Goal: Communication & Community: Answer question/provide support

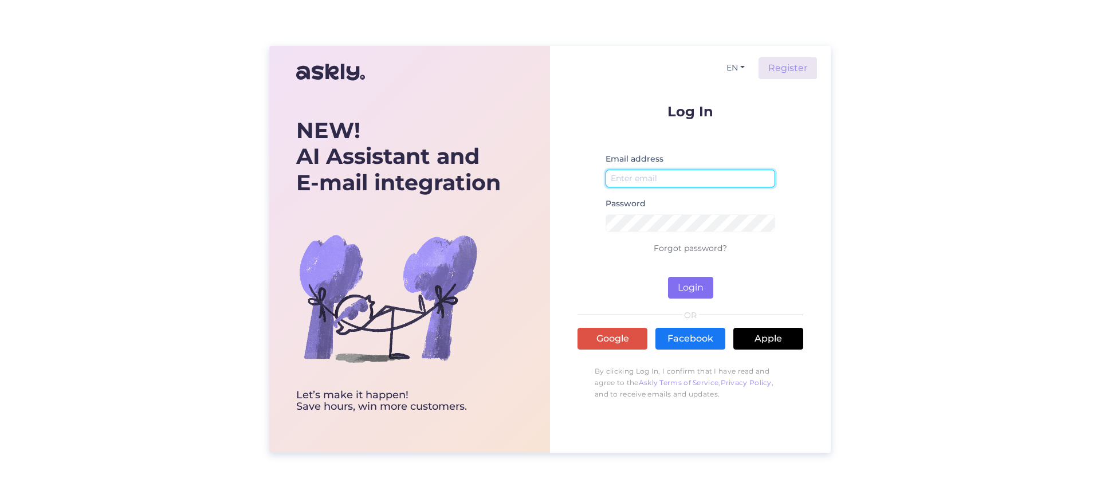
type input "aarne@light24.ee"
click at [689, 291] on button "Login" at bounding box center [690, 288] width 45 height 22
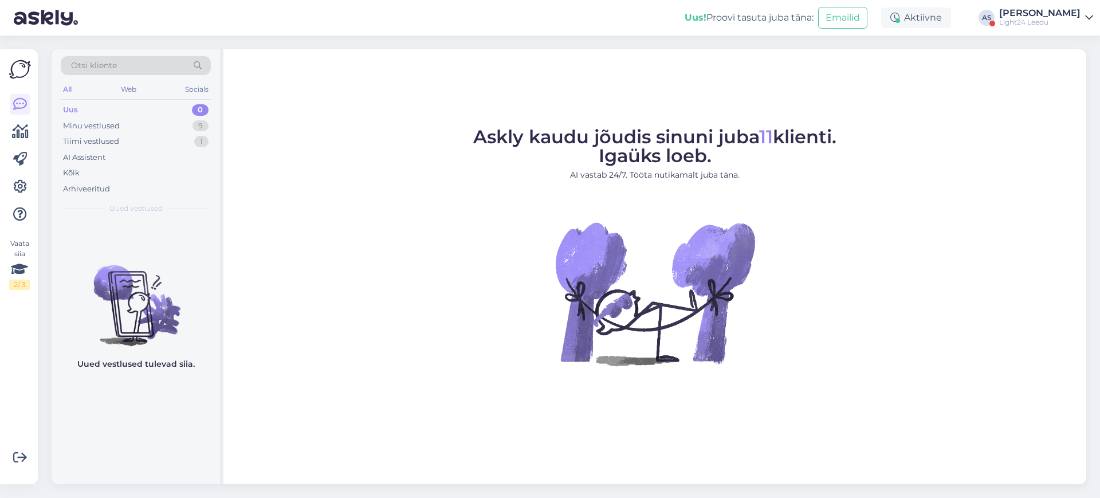
click at [1044, 15] on div "[PERSON_NAME]" at bounding box center [1039, 13] width 81 height 9
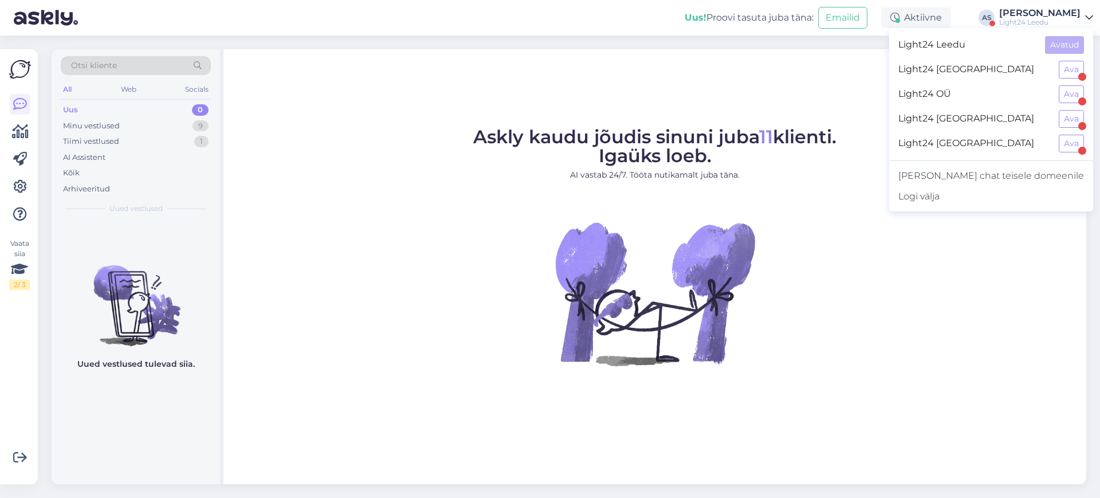
click at [1058, 89] on div "Light24 OÜ Ava" at bounding box center [991, 94] width 204 height 25
click at [1064, 93] on button "Ava" at bounding box center [1071, 94] width 25 height 18
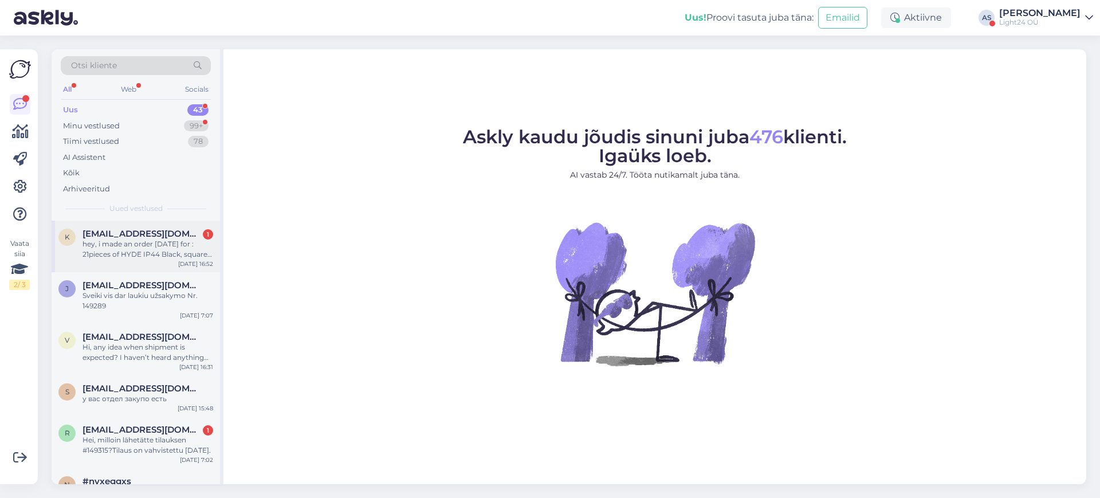
click at [162, 250] on div "hey, i made an order [DATE] for : 21pieces of HYDE IP44 Black, square lamps We …" at bounding box center [148, 249] width 131 height 21
click at [96, 122] on div "Minu vestlused" at bounding box center [91, 125] width 57 height 11
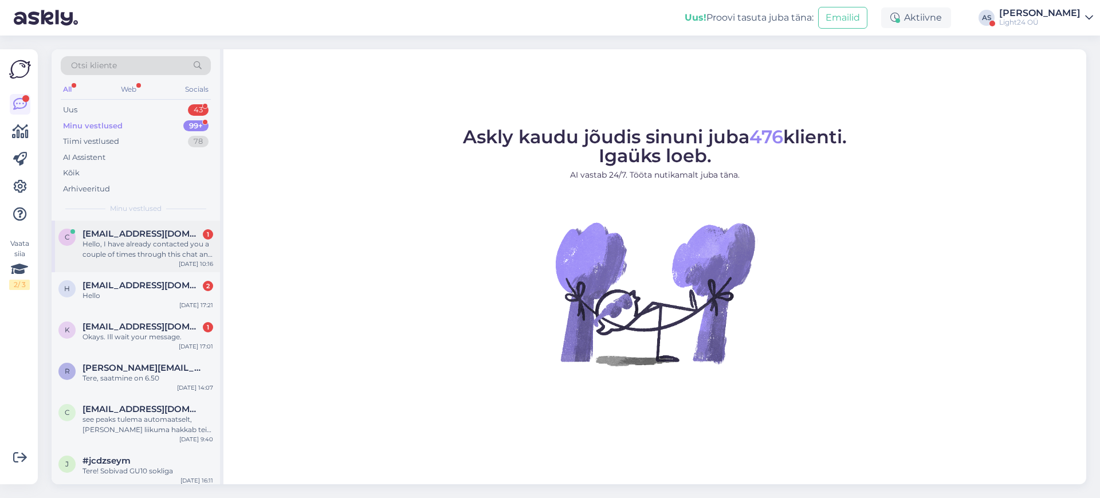
click at [174, 248] on div "Hello, I have already contacted you a couple of times through this chat and als…" at bounding box center [148, 249] width 131 height 21
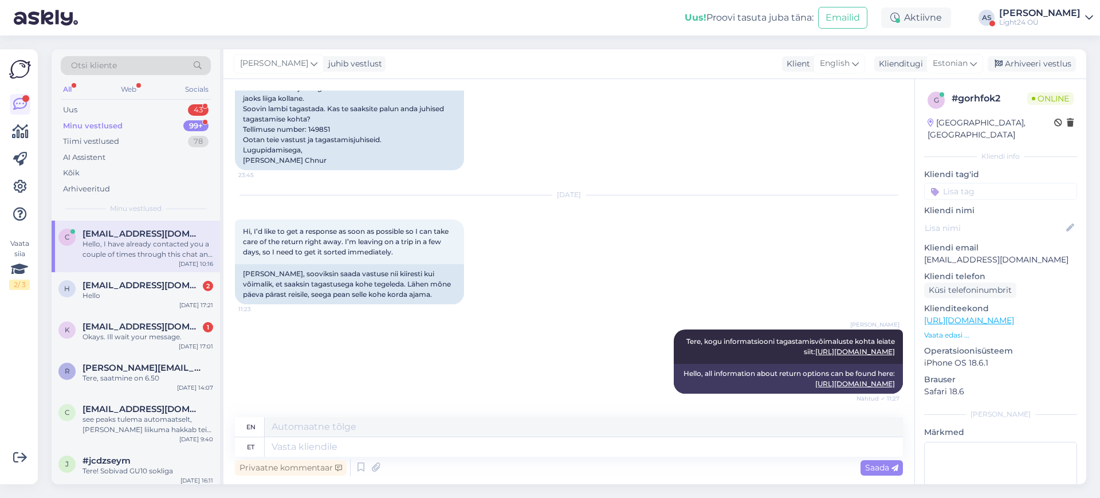
scroll to position [732, 0]
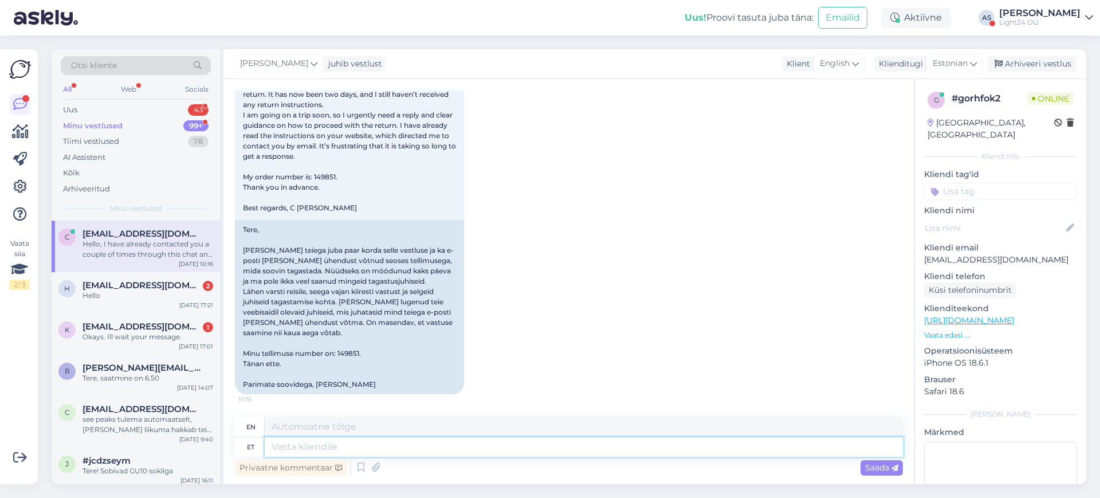
click at [334, 451] on textarea at bounding box center [584, 446] width 638 height 19
type textarea "Tere,"
type textarea "Hello,"
type textarea "Tere, saatsime t"
type textarea "Hello, we sent"
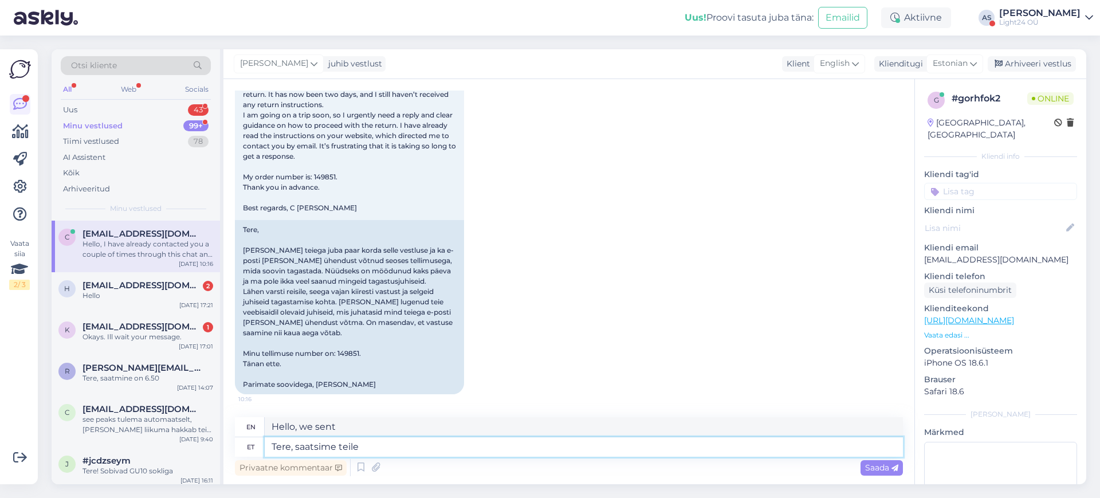
type textarea "Tere, saatsime teile t"
type textarea "Hello, we sent you"
type textarea "Tere, saatsime teile tagastamise"
type textarea "Hi, we sent you a refund."
type textarea "Tere, saatsime teile tagastamise juhendi"
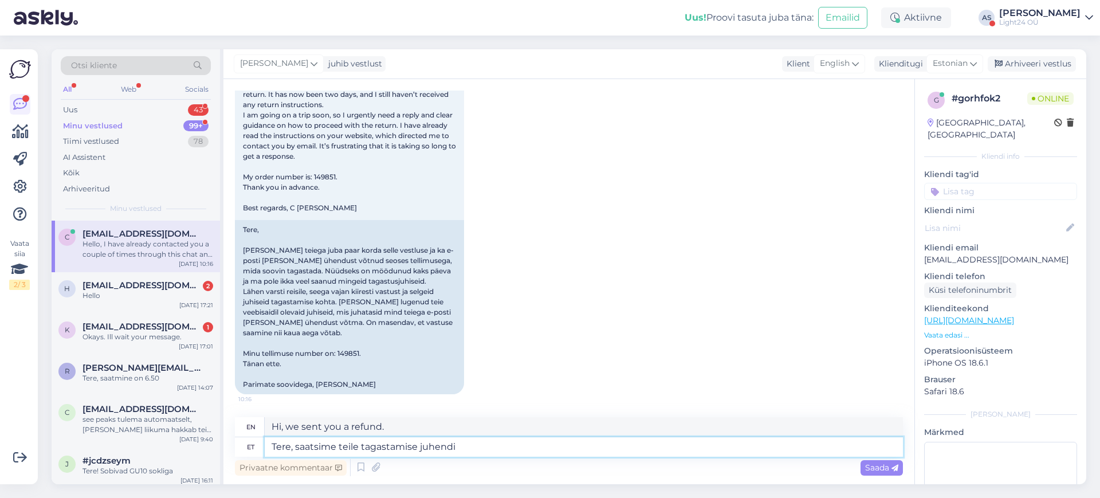
type textarea "Hello, we have sent you the return instructions."
type textarea "Tere, saatsime teile tagastamise juhendid siinsama c"
type textarea "Hi, we sent you the return instructions right here."
type textarea "Tere, saatsime teile tagastamise juhendid siinsama chatis"
type textarea "Hi, we sent you the return instructions right here in the chat."
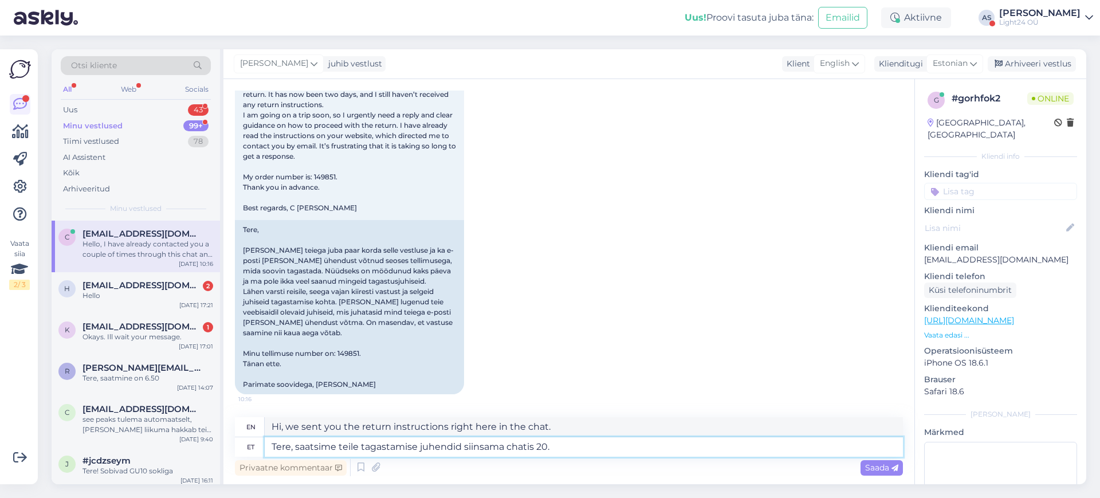
type textarea "Tere, saatsime teile tagastamise juhendid siinsama chatis 20."
type textarea "Hi, we sent you the return instructions right here in the chat on the 20th."
type textarea "Tere, saatsime teile tagastamise juhendid siinsama chatis 20. augustil"
type textarea "Hi, we sent you the return instructions right here in the chat on August 20th."
type textarea "Tere, saatsime teile tagastamise juhendid siinsama chatis 20. augustil kell 1"
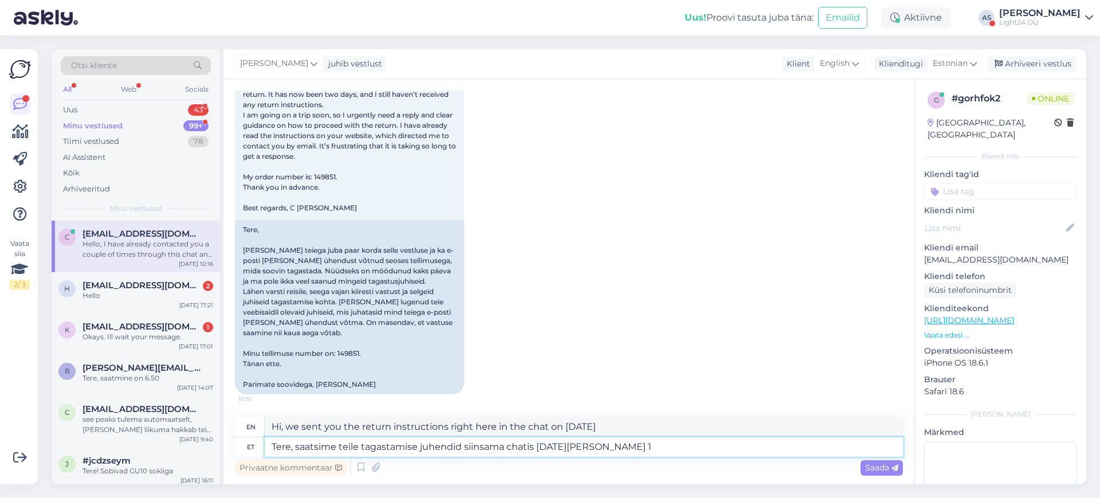
type textarea "Hi, we sent you the return instructions right here in the chat on August 20th at"
type textarea "Tere, saatsime teile tagastamise juhendid siinsama chatis 20. augustil kell 11.…"
type textarea "Hi, we sent you the return instructions right here in the chat on August 20th a…"
click at [535, 449] on textarea "Tere, saatsime teile tagastamise juhendid siinsama chatis 20. augustil kell 11.…" at bounding box center [584, 446] width 638 height 19
type textarea "Tere, saatsime teile tagastamise juhendid siinsama chatis . [PERSON_NAME] lugen…"
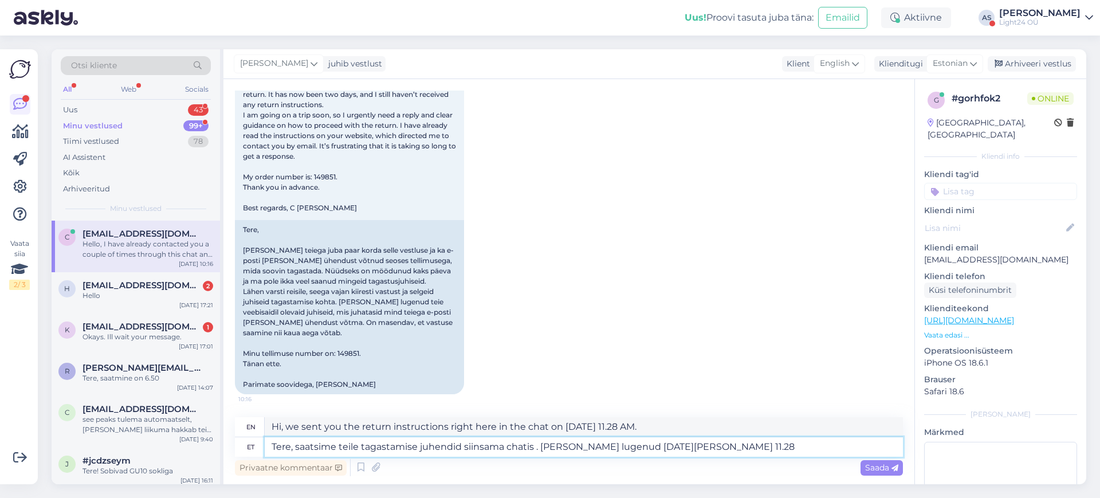
type textarea "Hi, we sent you the return instructions right here in the chat. You have read t…"
type textarea "Tere, saatsime teile tagastamise juhendid siinsama chatis . [PERSON_NAME] lugen…"
click at [880, 472] on span "Saada" at bounding box center [881, 467] width 33 height 10
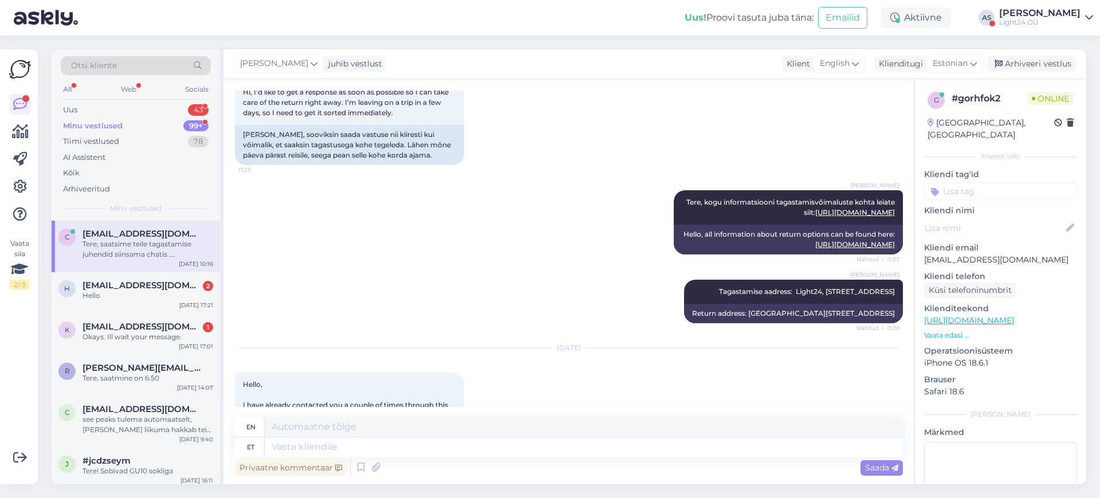
scroll to position [406, 0]
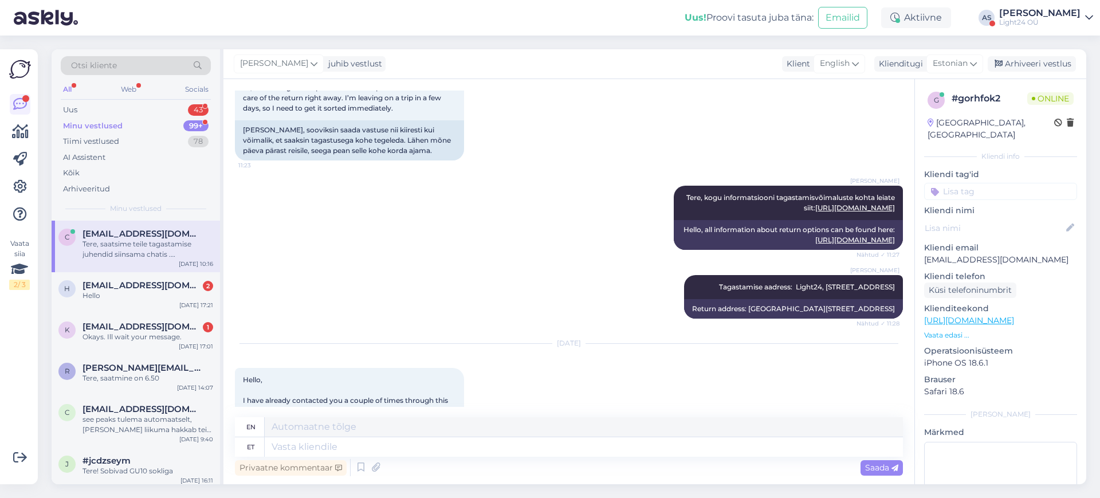
drag, startPoint x: 674, startPoint y: 186, endPoint x: 891, endPoint y: 313, distance: 252.0
click at [891, 313] on div "Vestlus algas Aug 19 2025 Return Request – Order #149851 Dear [Company Name or …" at bounding box center [574, 249] width 678 height 316
copy div "Tere, kogu informatsiooni tagastamisvõimaluste kohta leiate siit: https://light…"
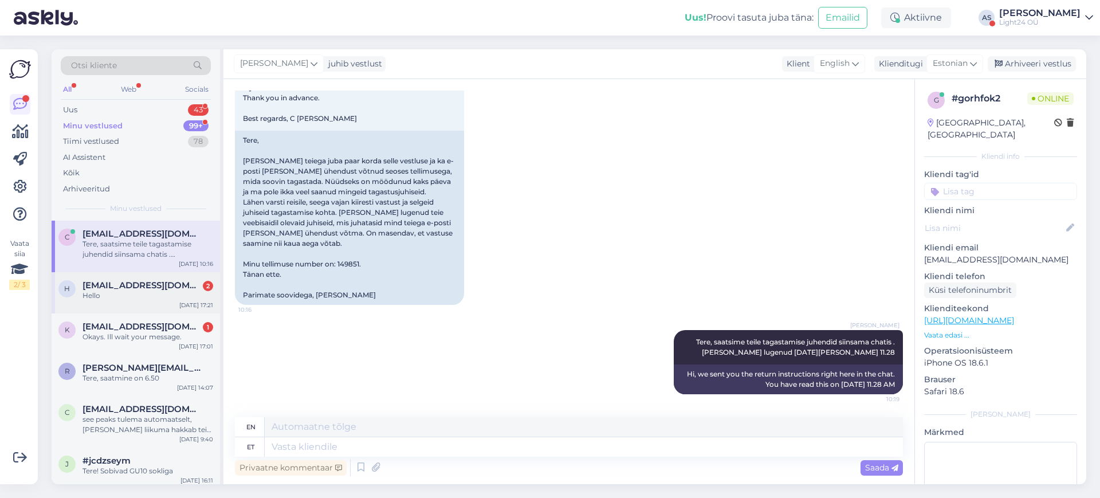
click at [132, 287] on span "[EMAIL_ADDRESS][DOMAIN_NAME]" at bounding box center [142, 285] width 119 height 10
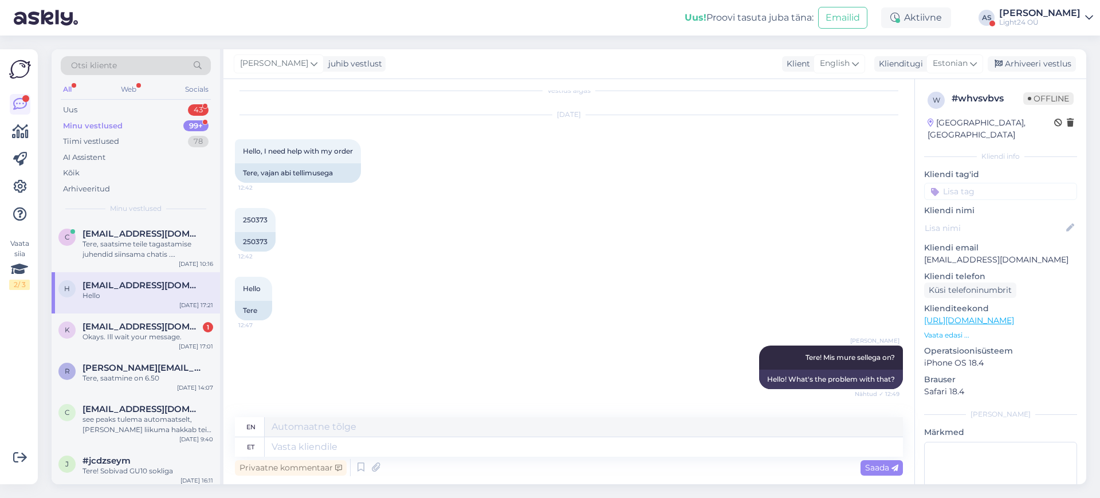
scroll to position [0, 0]
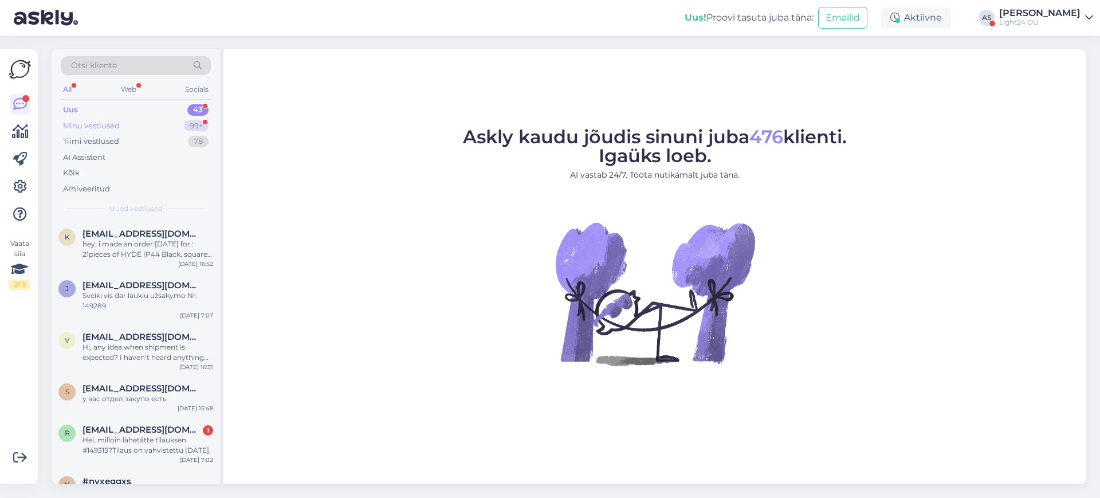
click at [83, 124] on div "Minu vestlused" at bounding box center [91, 125] width 57 height 11
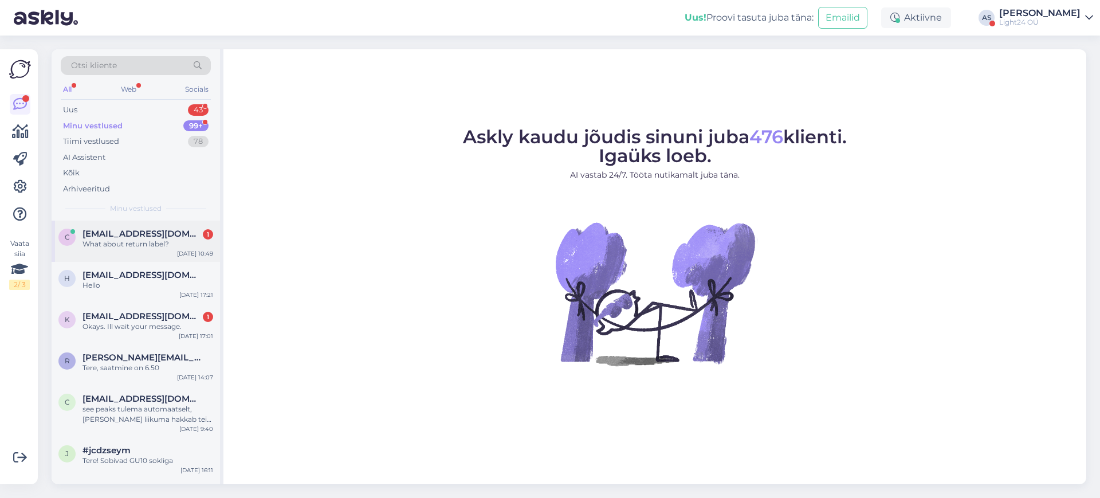
click at [155, 242] on div "What about return label?" at bounding box center [148, 244] width 131 height 10
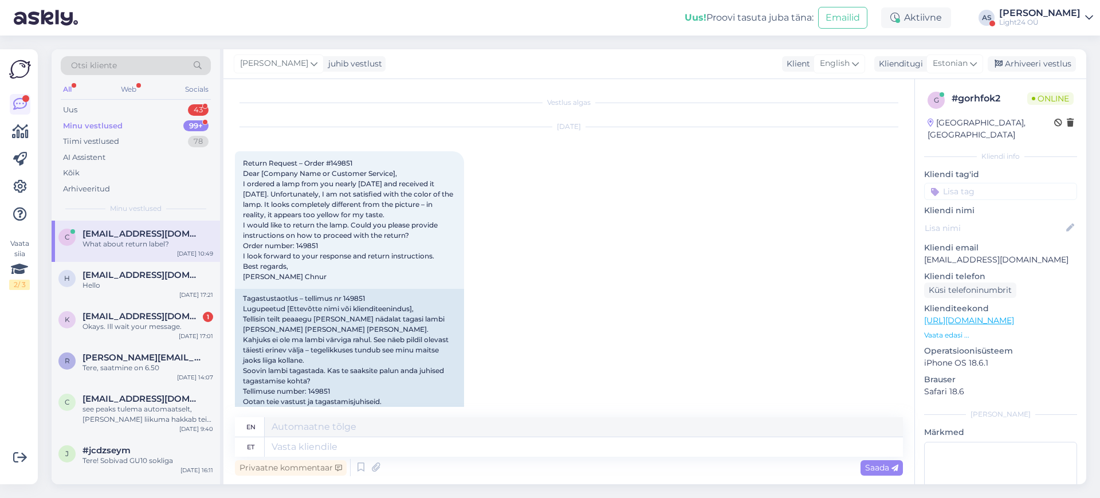
scroll to position [890, 0]
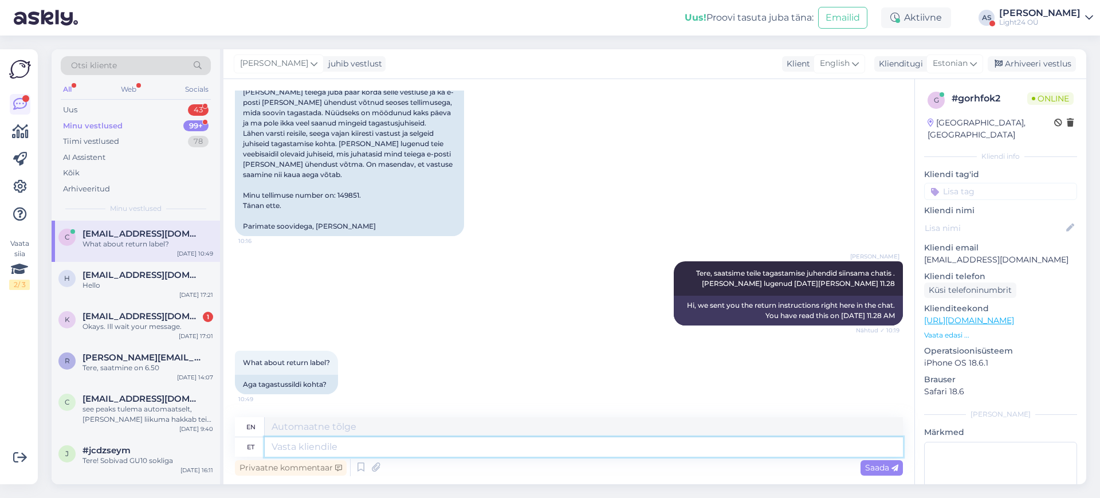
click at [307, 446] on textarea at bounding box center [584, 446] width 638 height 19
type textarea "Te"
type textarea "You"
type textarea "[PERSON_NAME]"
type textarea "You must"
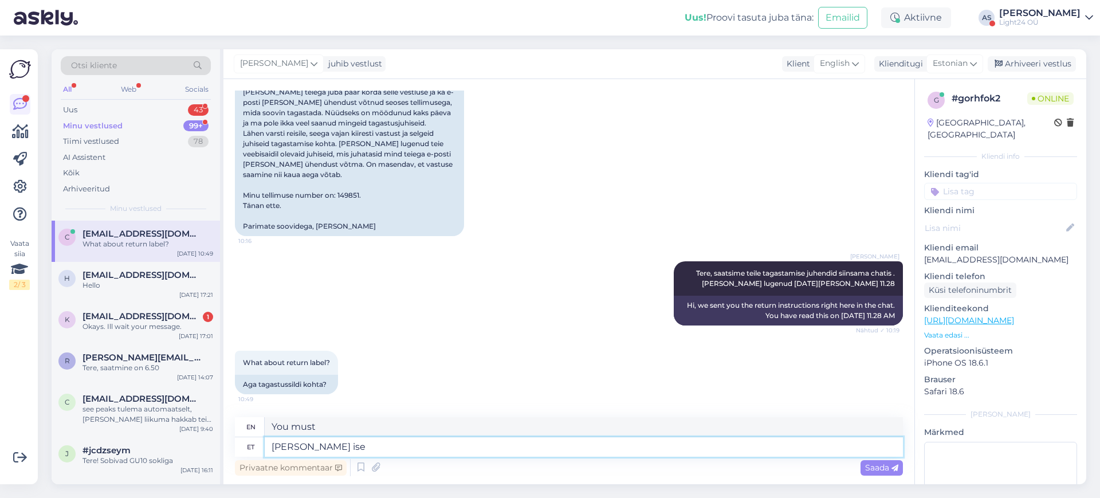
type textarea "[PERSON_NAME] ise s"
type textarea "You have to do it yourself."
type textarea "[PERSON_NAME] ise saatma"
type textarea "You must send it yourself."
type textarea "[PERSON_NAME] ise saatma,"
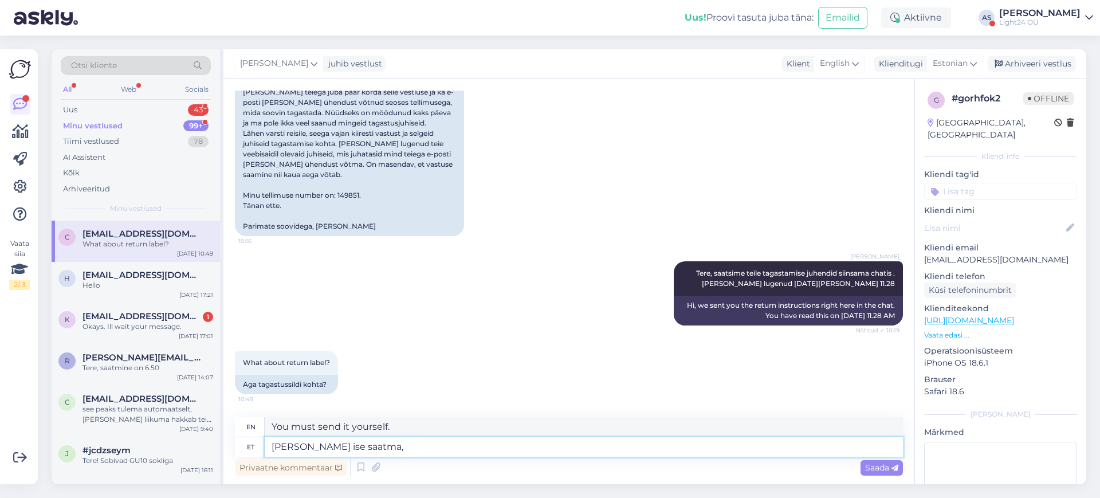
type textarea "You must send it yourself,"
type textarea "[PERSON_NAME]"
type textarea "You have to do it yourself."
type textarea "[PERSON_NAME]"
type textarea "You must"
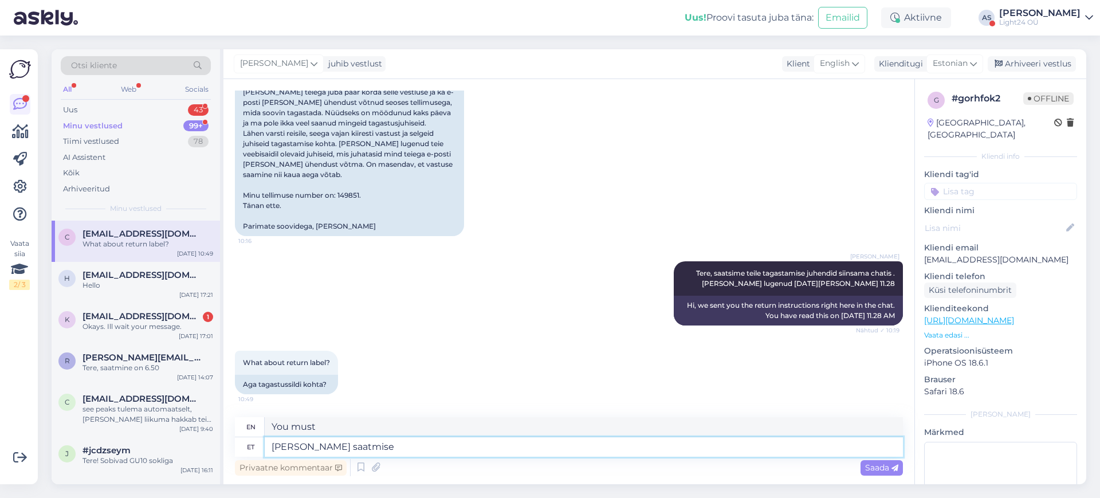
type textarea "[PERSON_NAME] saatmise"
type textarea "You must send"
type textarea "[PERSON_NAME] saatmise ise o"
type textarea "You must ship it yourself."
type textarea "[PERSON_NAME] saatmise ise organiseerima"
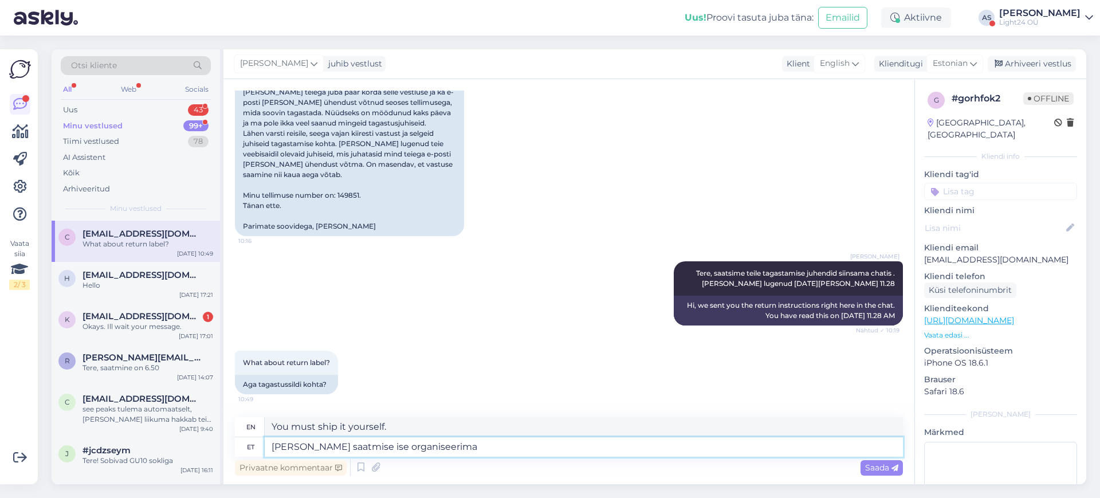
type textarea "You must arrange shipping yourself."
type textarea "[PERSON_NAME] saatmise ise organiseerima,"
type textarea "You must arrange the shipping yourself,"
type textarea "[PERSON_NAME] saatmise ise organiseerima, mitte"
type textarea "You must arrange the shipping yourself, not"
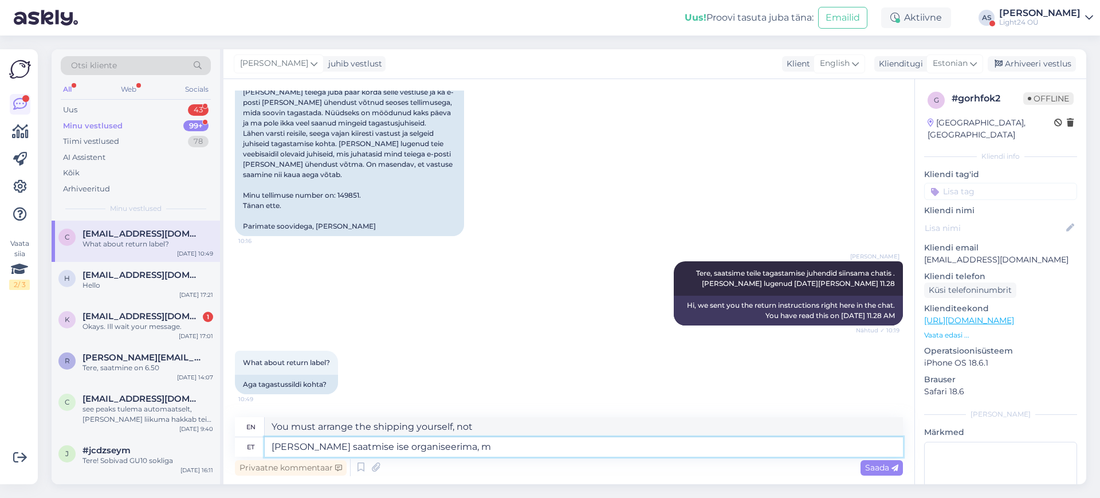
type textarea "[PERSON_NAME] saatmise ise organiseerima,"
type textarea "You must arrange the shipping yourself,"
type textarea "[PERSON_NAME] saatmise ise organiseerima"
type textarea "You must arrange shipping yourself."
type textarea "[PERSON_NAME] saatmise ise organiseerima,"
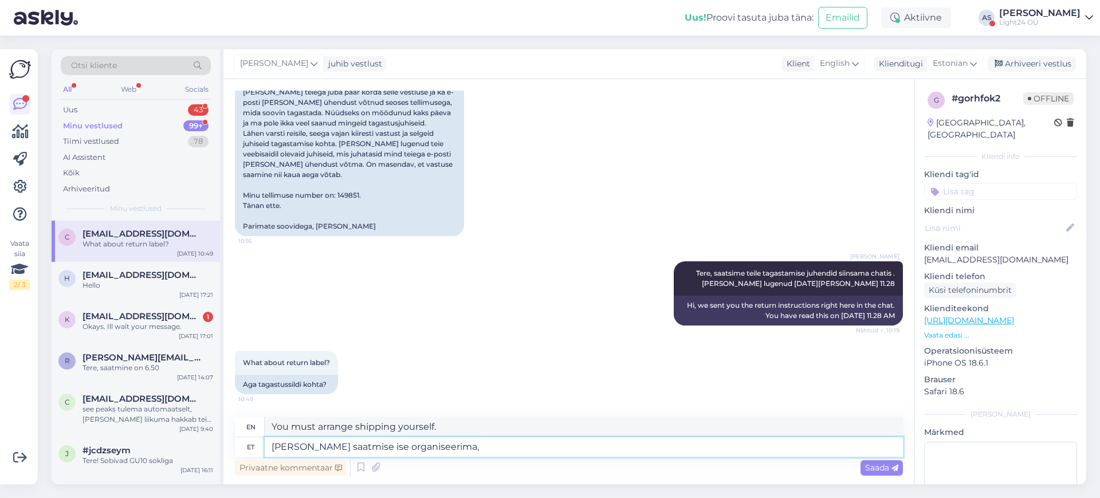
type textarea "You must arrange the shipping yourself,"
type textarea "[PERSON_NAME] saatmise ise organiseerima, meie s"
type textarea "You have to organize the shipping yourself, we"
type textarea "[PERSON_NAME] saatmise ise organiseerima, meie seda t"
type textarea "You have to organize the shipping yourself, we will do it for you."
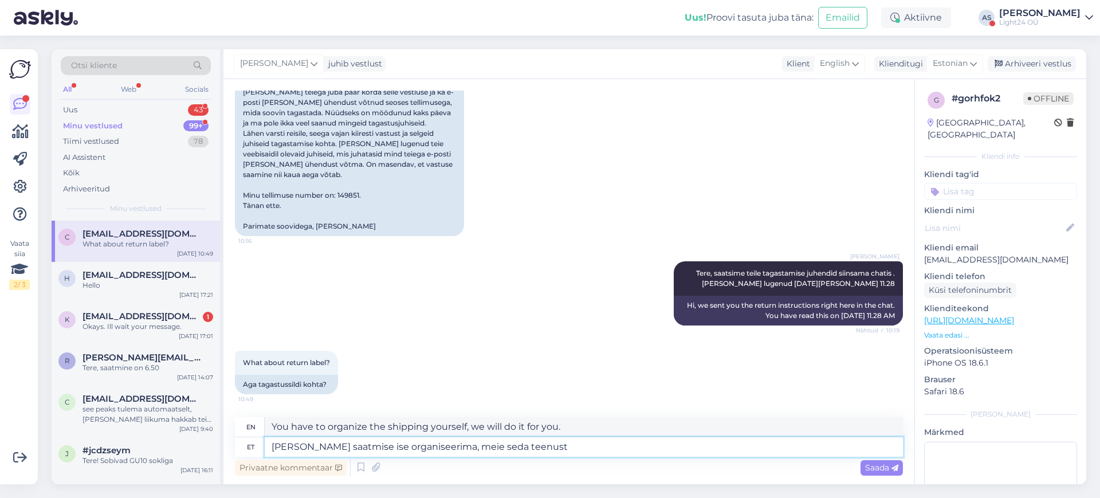
type textarea "[PERSON_NAME] saatmise ise organiseerima, meie seda teenust"
type textarea "You must organize the shipping yourself, we will provide this service."
type textarea "[PERSON_NAME] saatmise ise organiseerima, meie seda teenust ei"
type textarea "You must arrange shipping yourself, we do not provide this service."
type textarea "[PERSON_NAME] saatmise ise organiseerima, meie seda teenust ei paku."
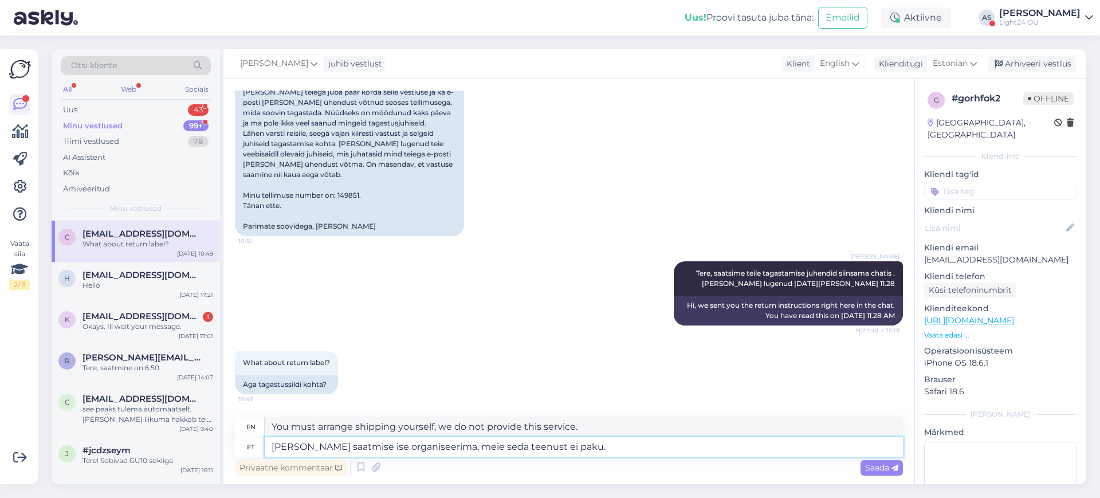
type textarea "You must arrange shipping yourself, we do not offer this service."
type textarea "[PERSON_NAME] saatmise ise organiseerima, meie seda teenust ei paku."
click at [879, 464] on span "Saada" at bounding box center [881, 467] width 33 height 10
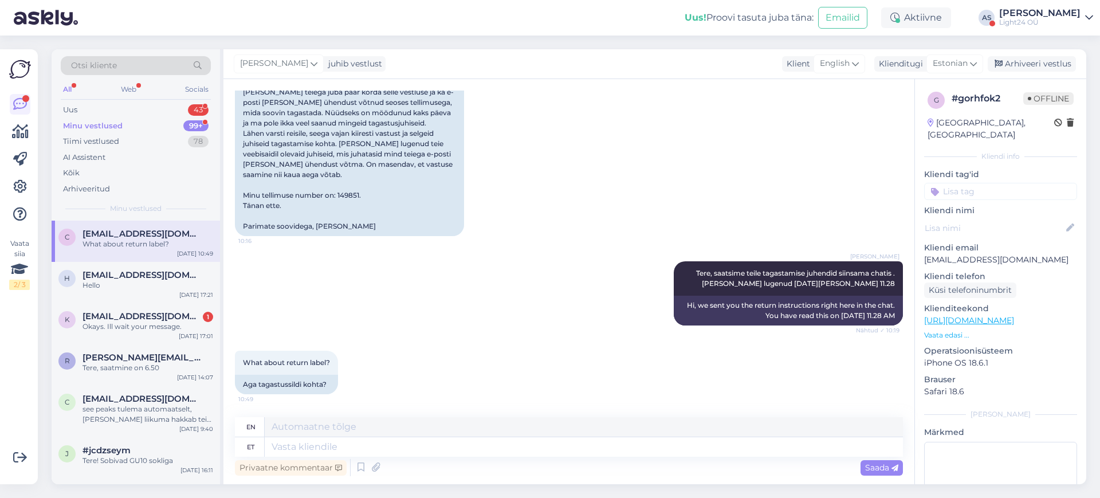
scroll to position [980, 0]
